Goal: Transaction & Acquisition: Purchase product/service

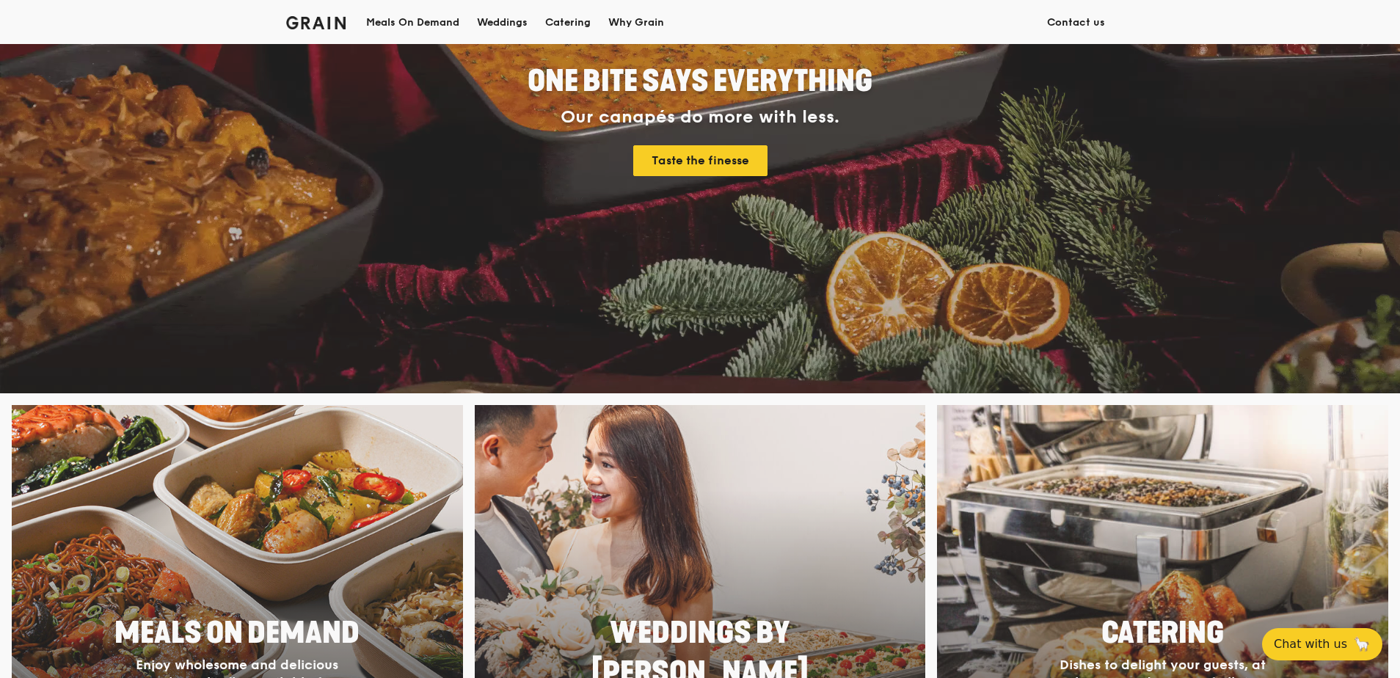
scroll to position [221, 0]
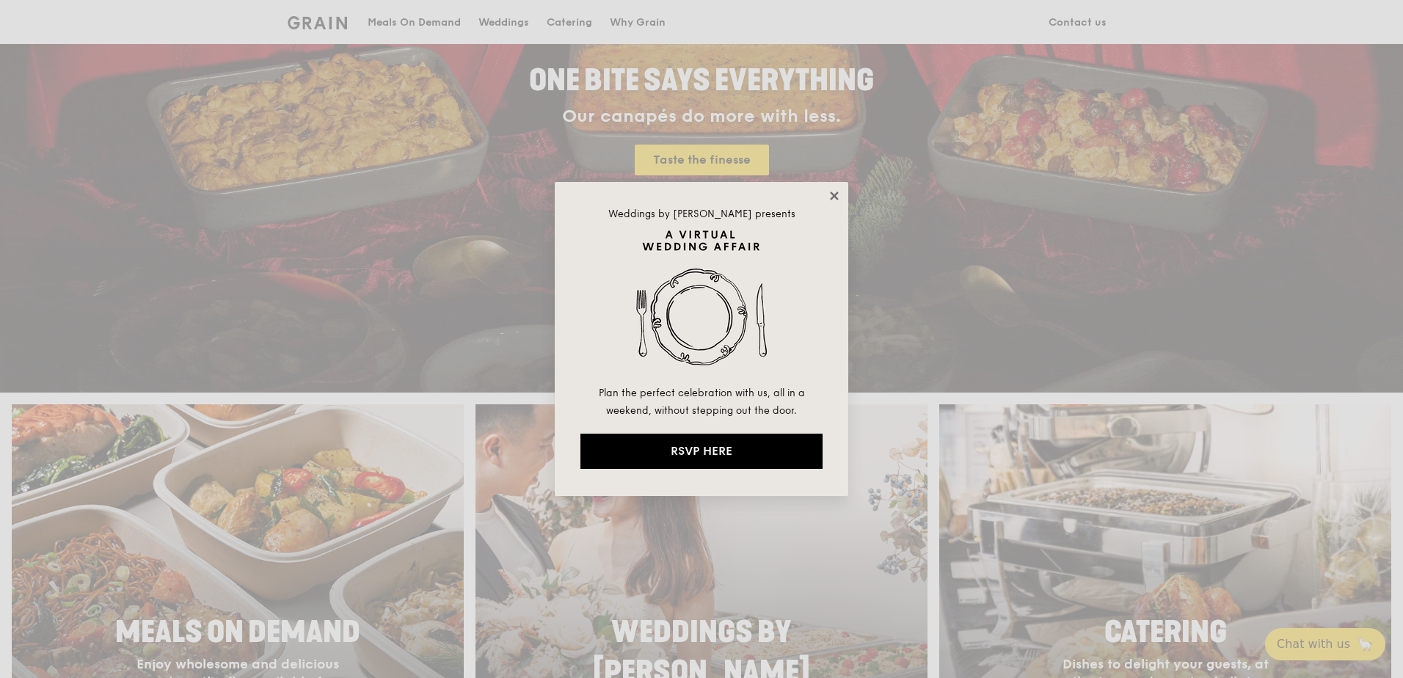
click at [839, 196] on icon at bounding box center [834, 195] width 13 height 13
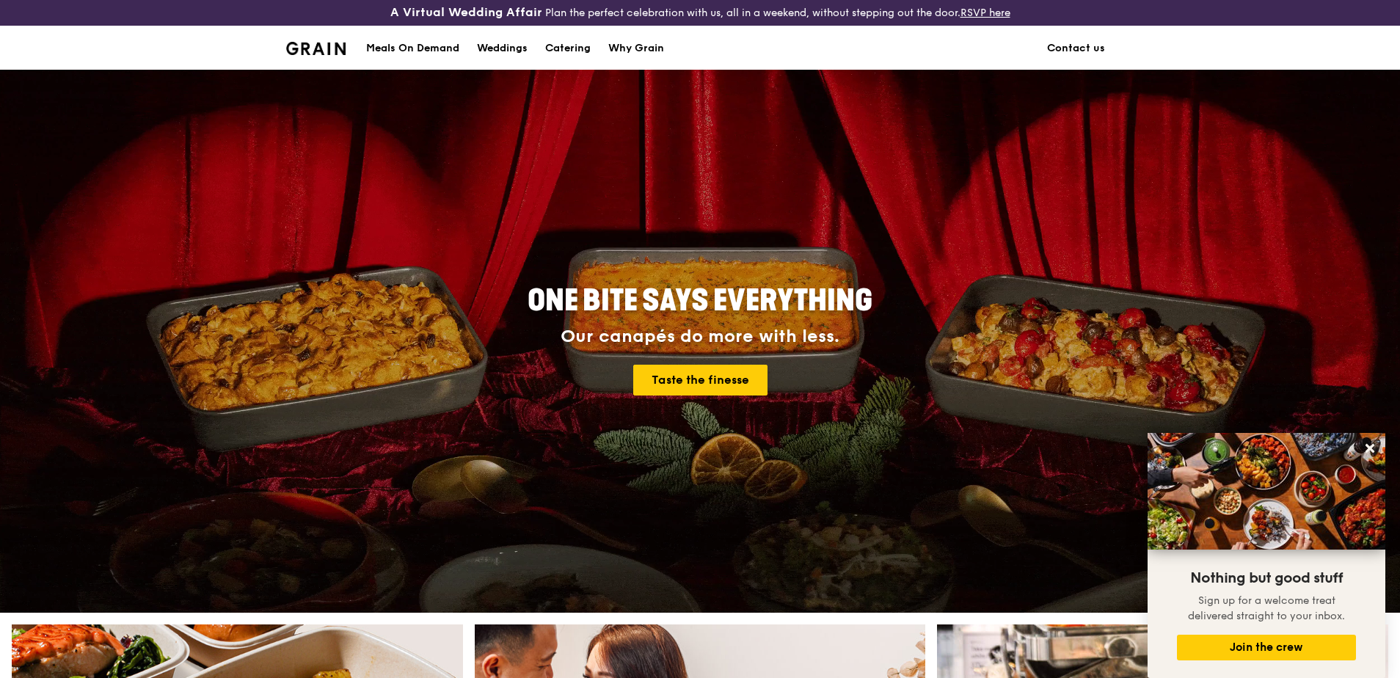
scroll to position [0, 0]
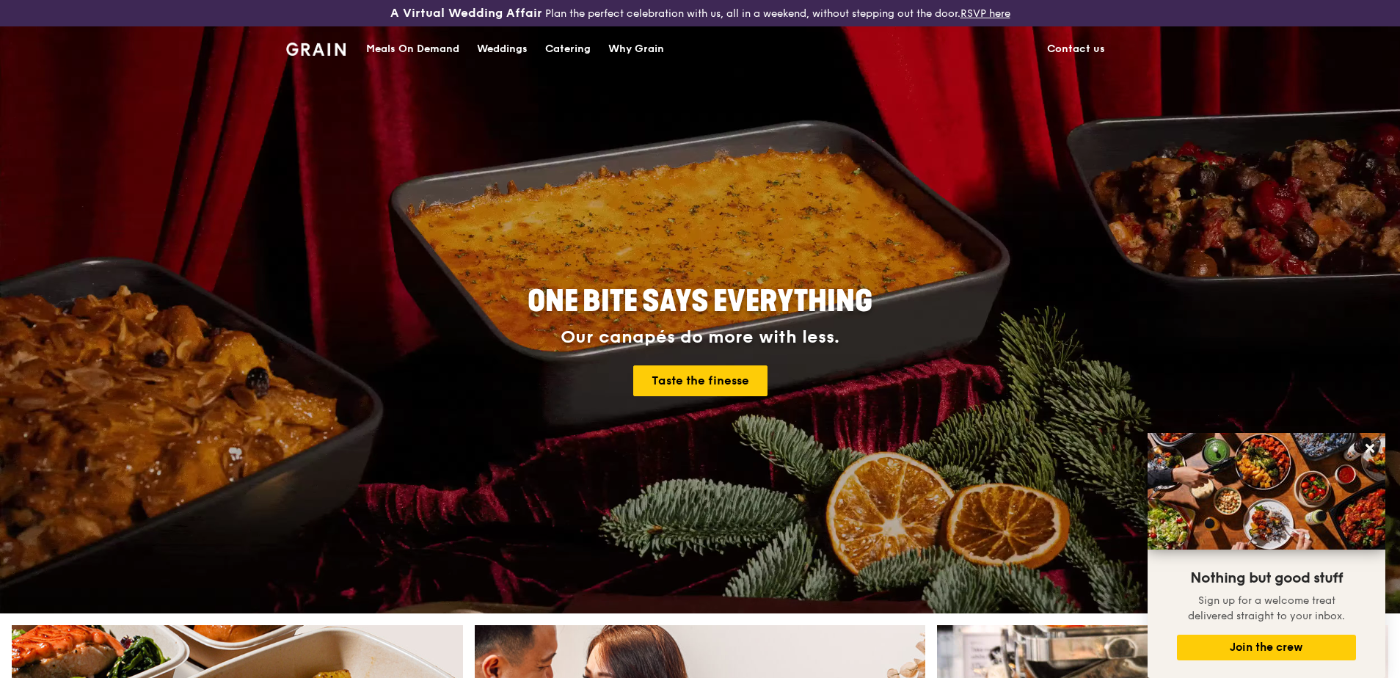
click at [438, 48] on div "Meals On Demand" at bounding box center [412, 49] width 93 height 44
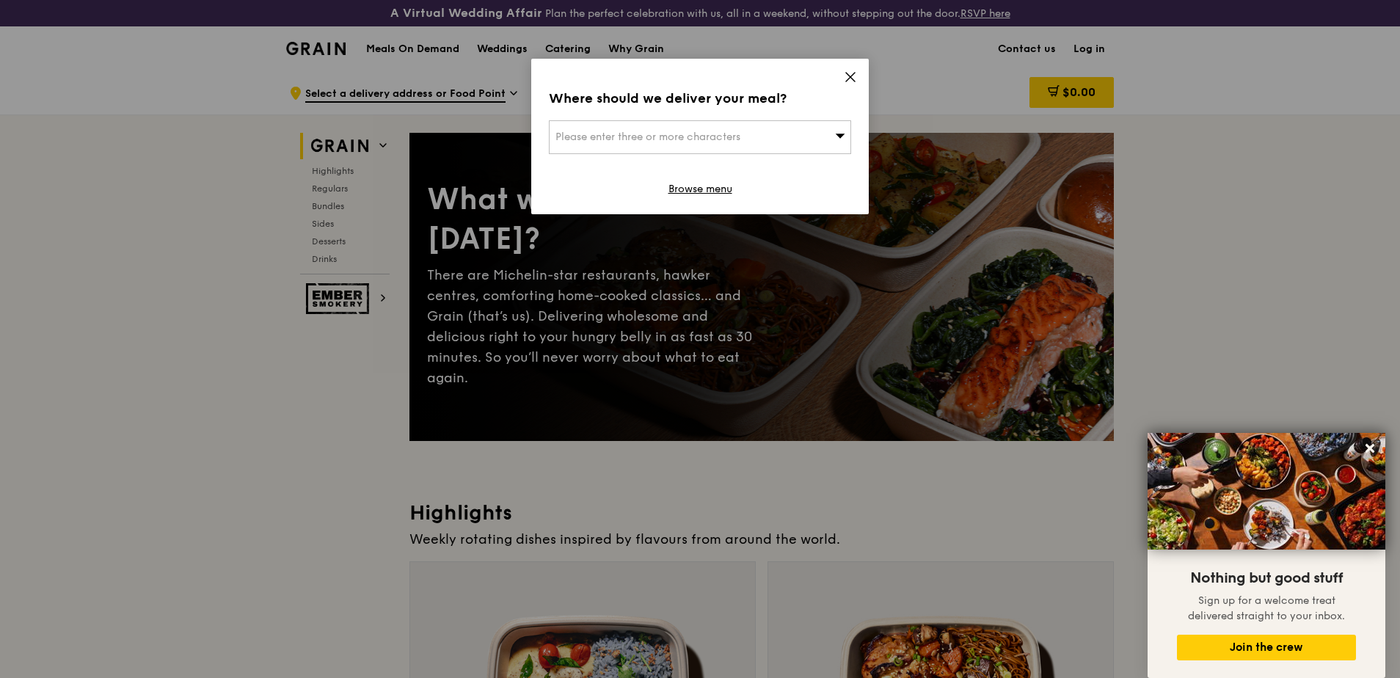
click at [850, 76] on icon at bounding box center [850, 77] width 9 height 9
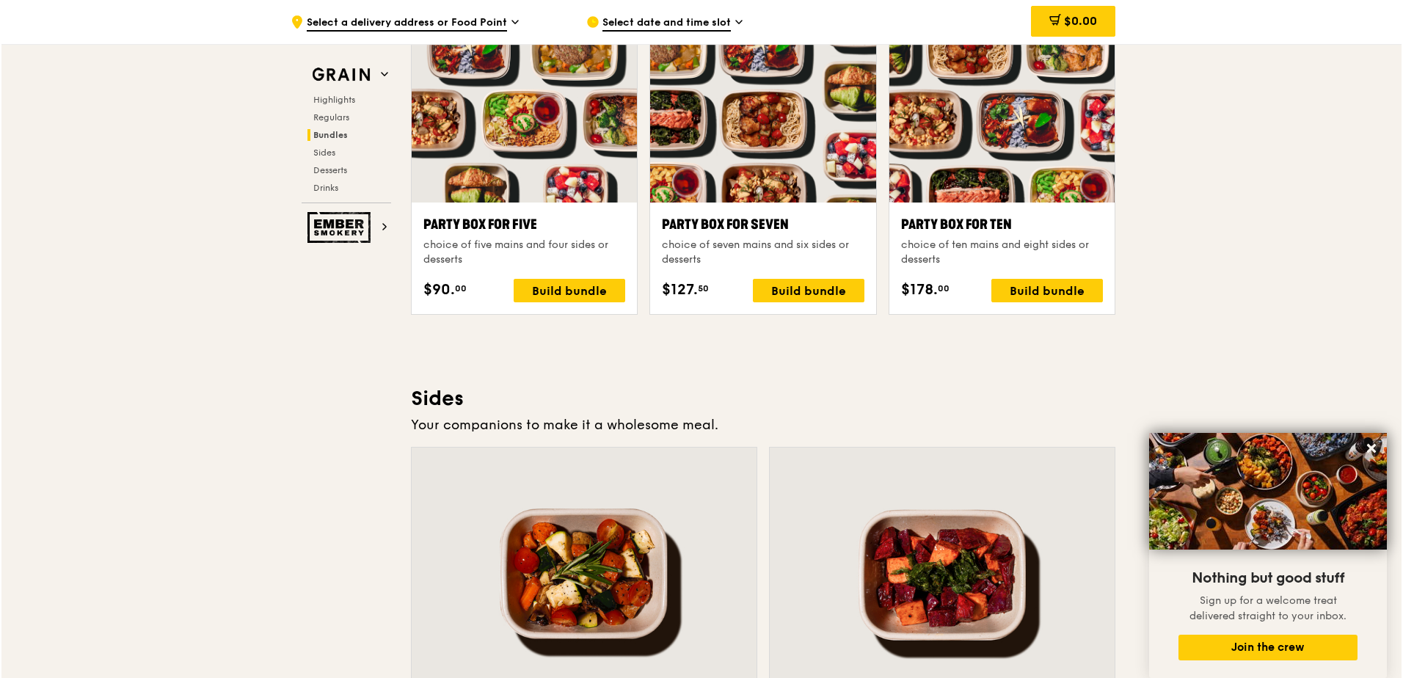
scroll to position [2935, 0]
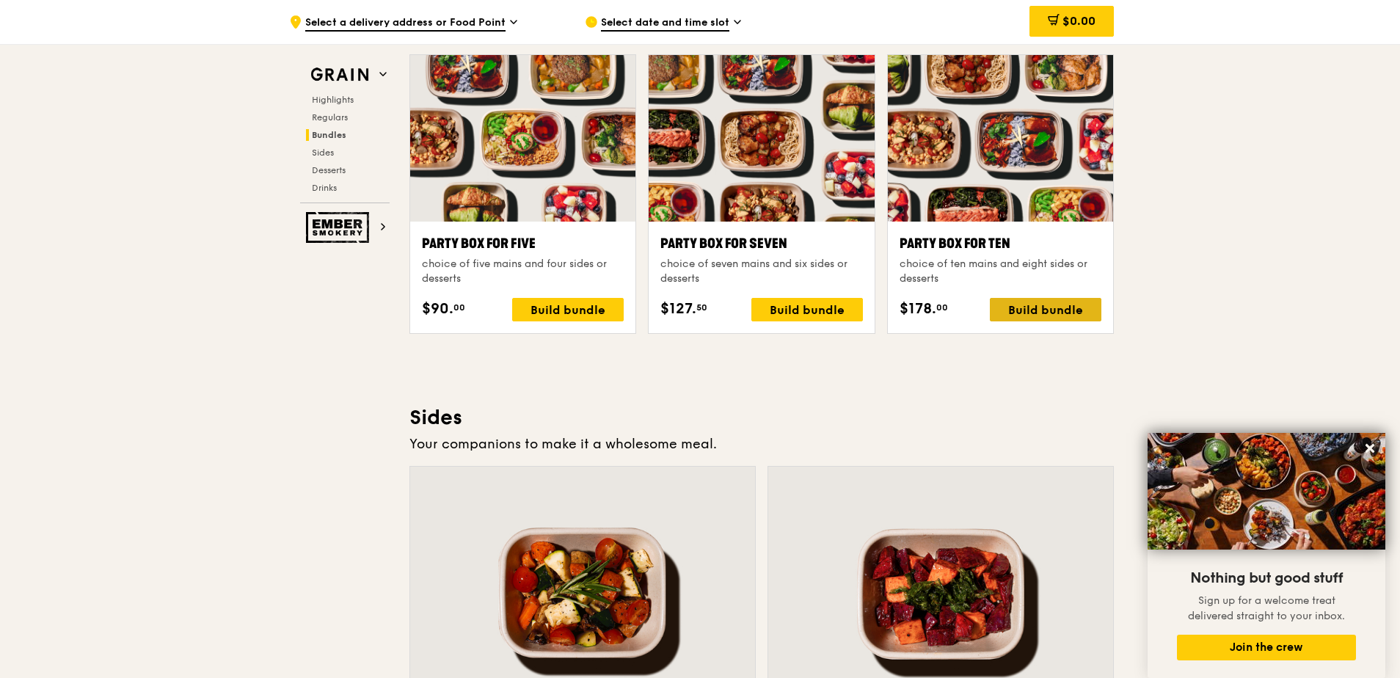
click at [1041, 305] on div "Build bundle" at bounding box center [1046, 309] width 112 height 23
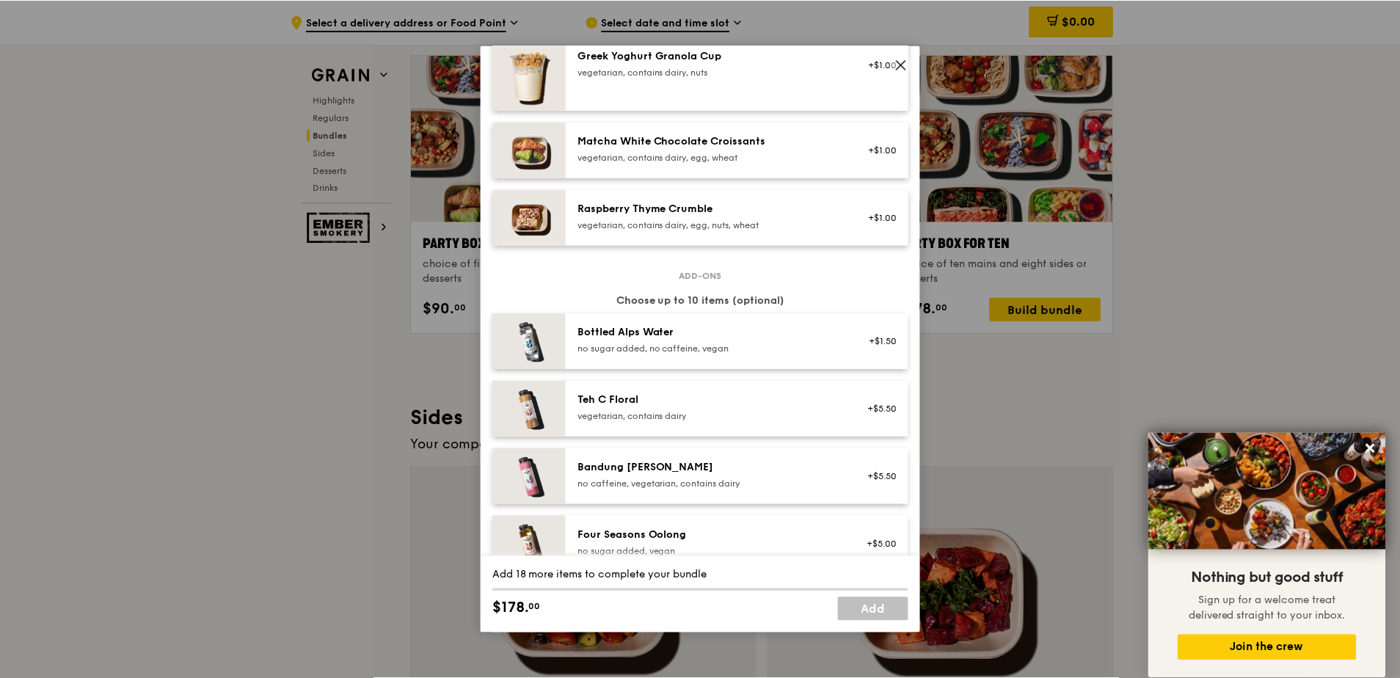
scroll to position [1394, 0]
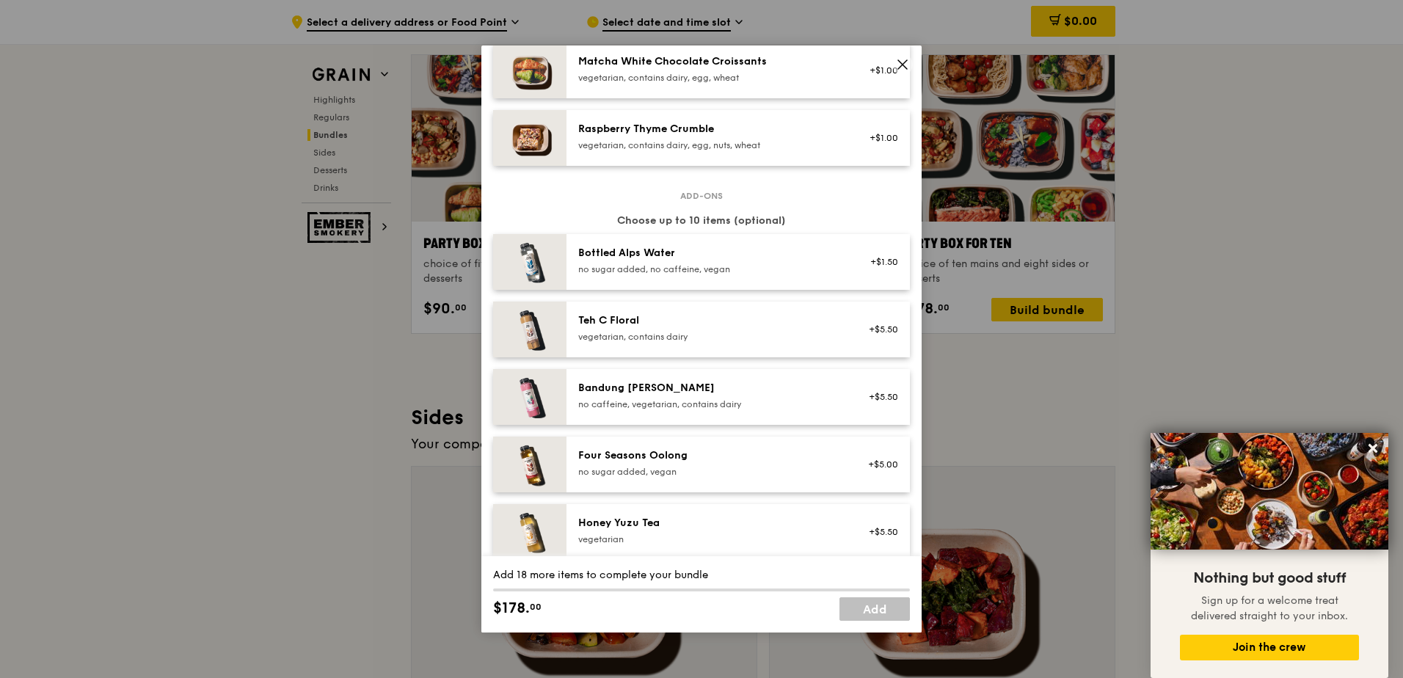
click at [902, 68] on icon at bounding box center [902, 64] width 13 height 13
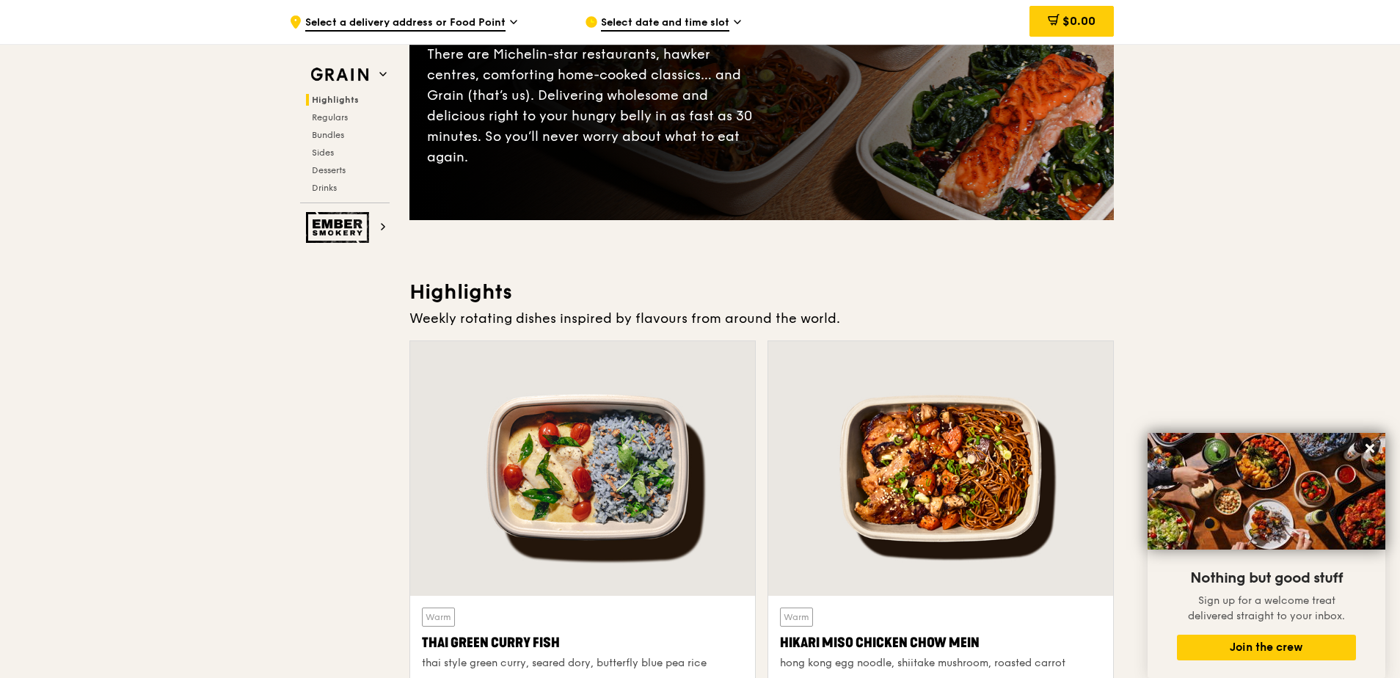
scroll to position [0, 0]
